Goal: Answer question/provide support: Share knowledge or assist other users

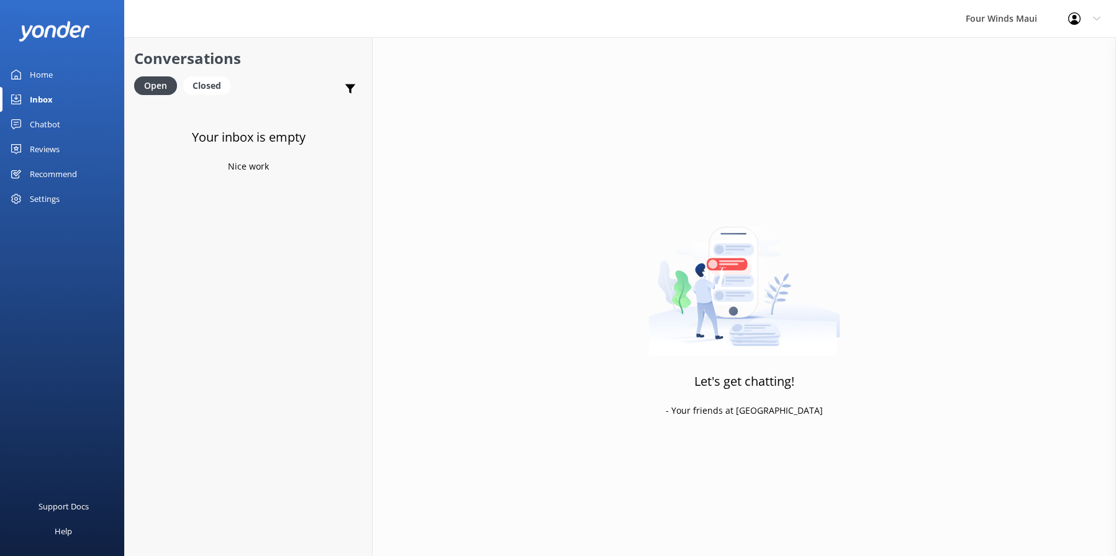
click at [45, 101] on div "Inbox" at bounding box center [41, 99] width 23 height 25
click at [261, 117] on h4 "Website Visitor" at bounding box center [249, 119] width 177 height 14
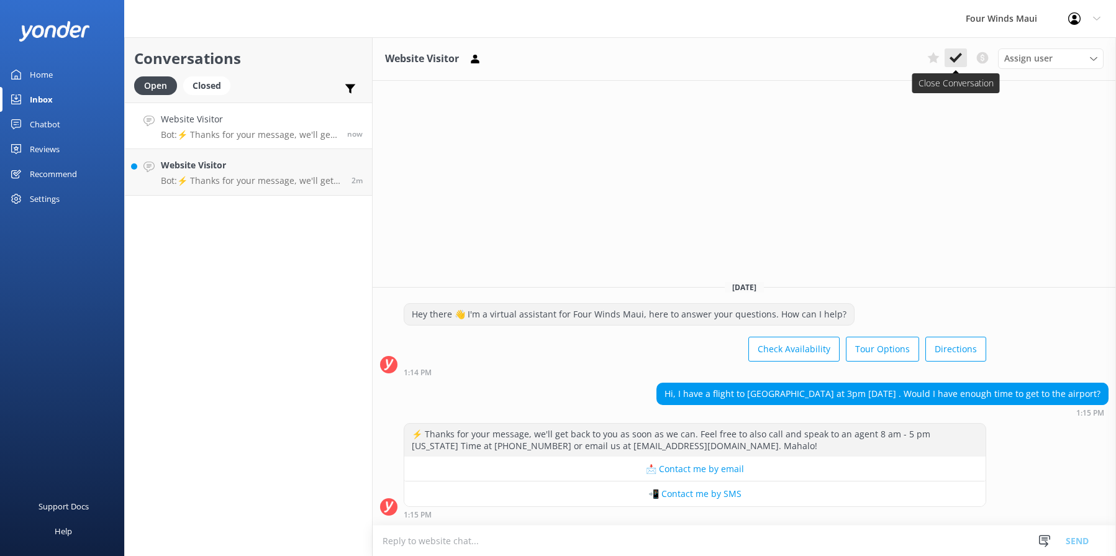
click at [961, 57] on icon at bounding box center [955, 58] width 12 height 12
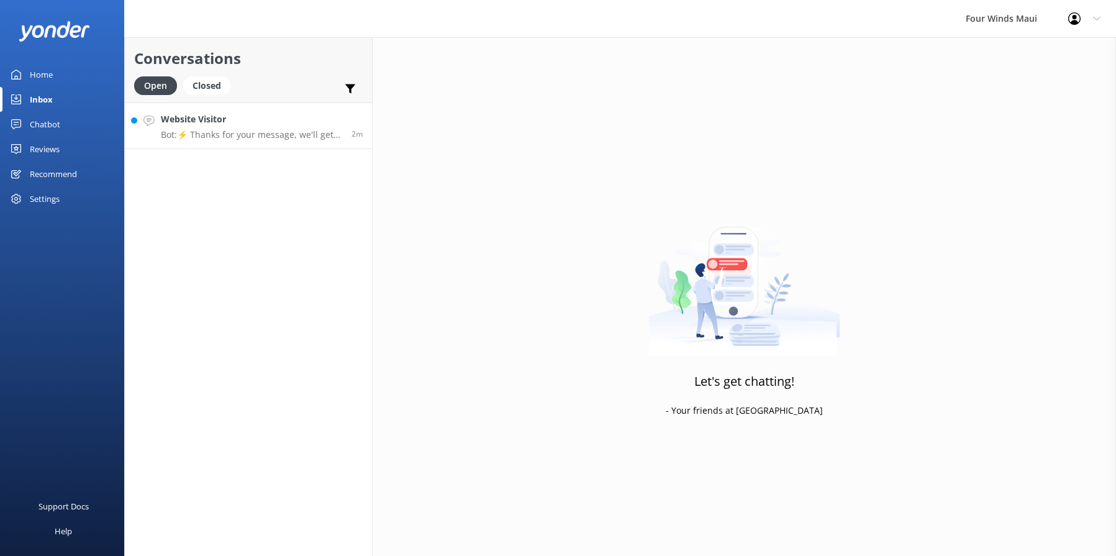
click at [188, 134] on p "Bot: ⚡ Thanks for your message, we'll get back to you as soon as we can. Feel f…" at bounding box center [251, 134] width 181 height 11
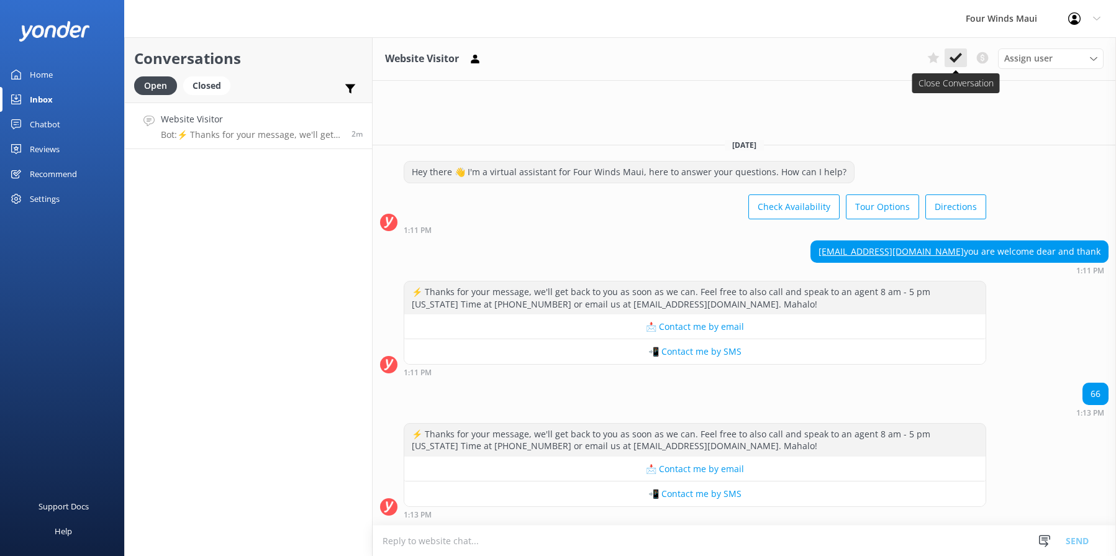
click at [955, 53] on icon at bounding box center [955, 58] width 12 height 12
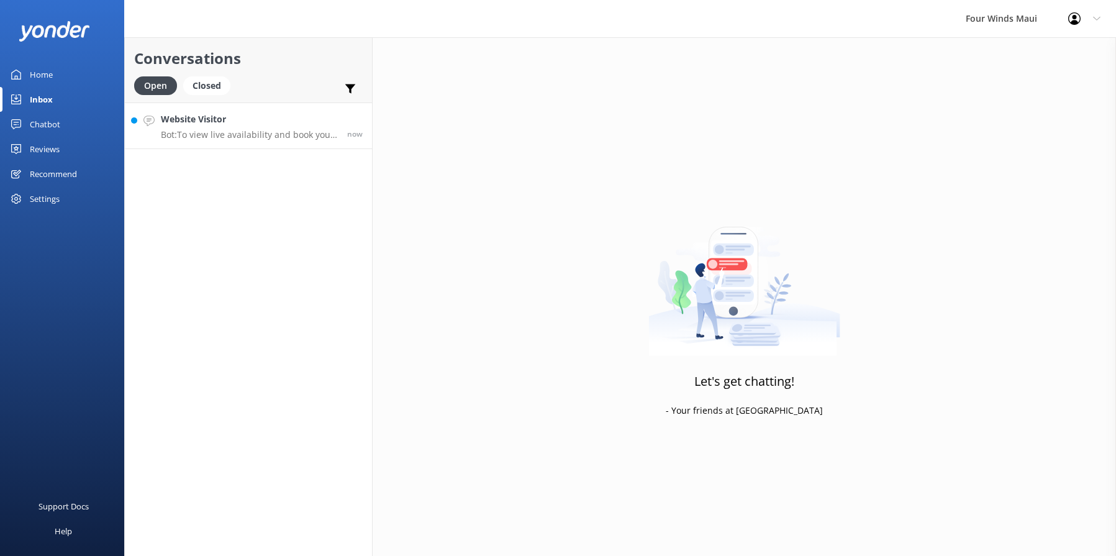
click at [248, 121] on h4 "Website Visitor" at bounding box center [249, 119] width 177 height 14
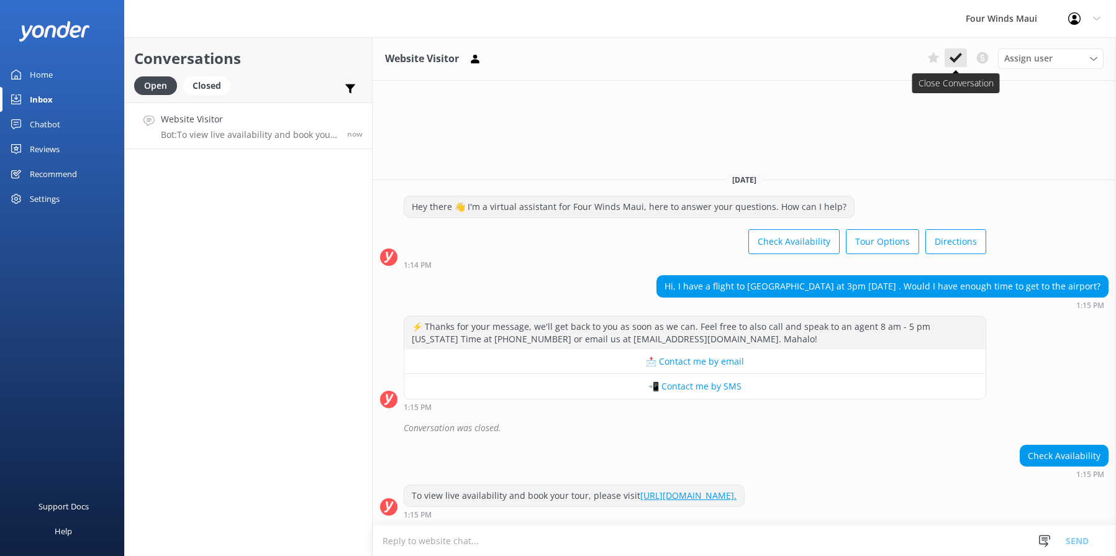
click at [961, 52] on icon at bounding box center [955, 58] width 12 height 12
